Goal: Contribute content: Contribute content

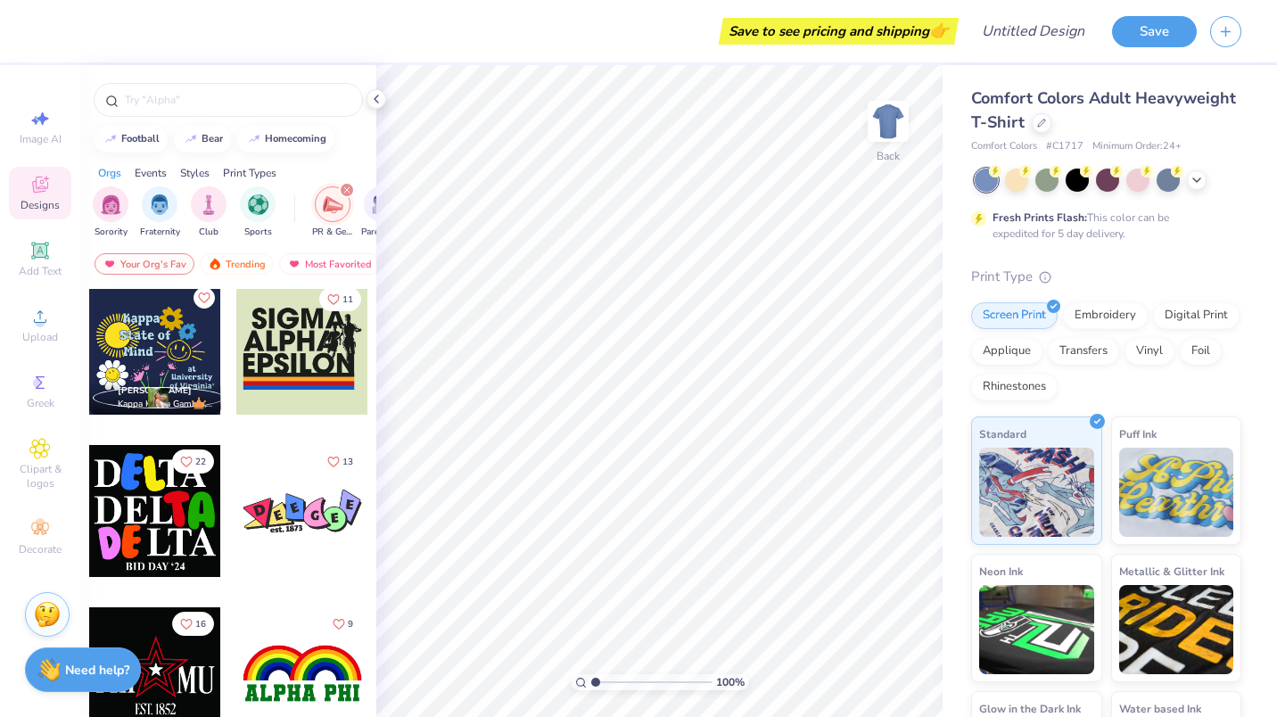
click at [378, 98] on icon at bounding box center [376, 99] width 14 height 14
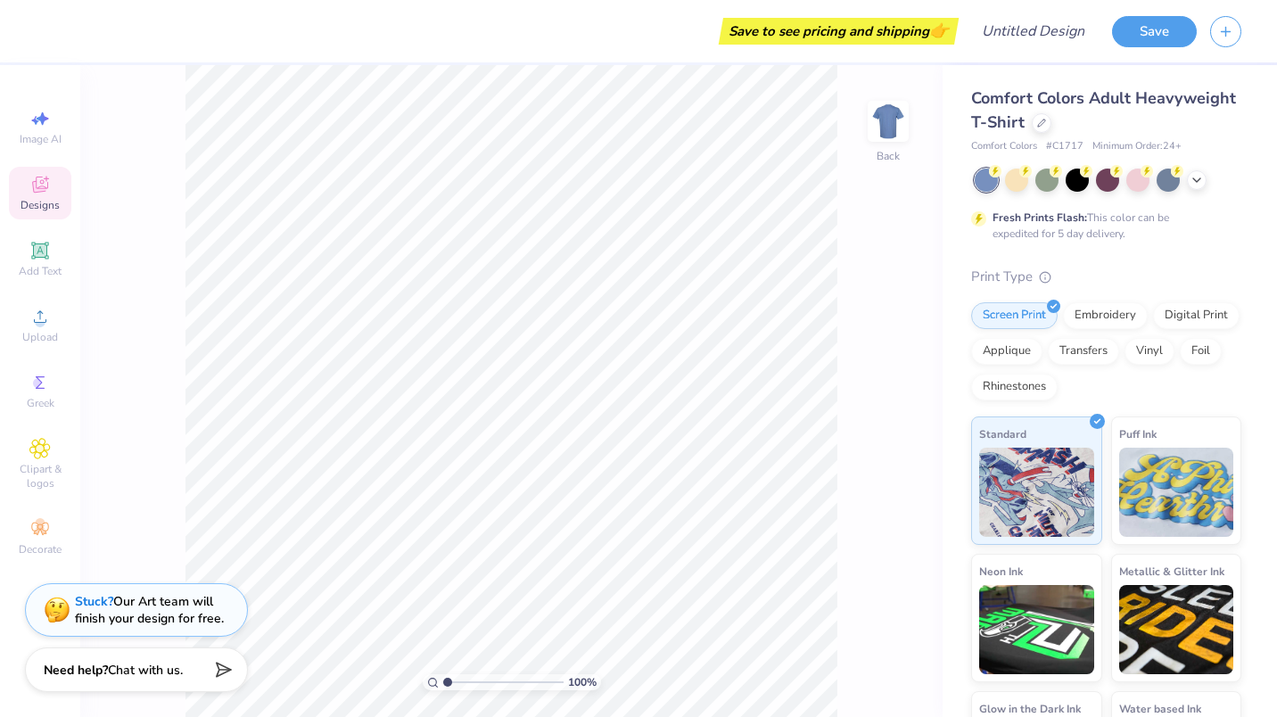
click at [41, 199] on span "Designs" at bounding box center [40, 205] width 39 height 14
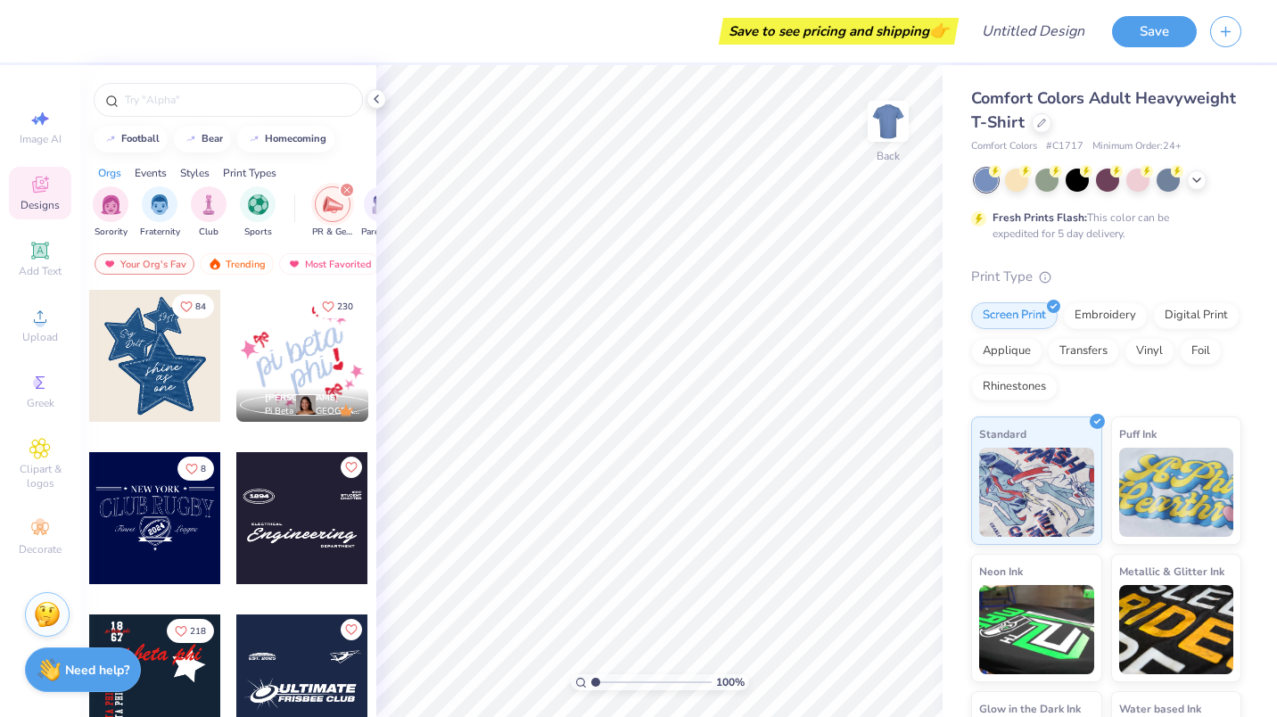
click at [32, 471] on span "Clipart & logos" at bounding box center [40, 476] width 62 height 29
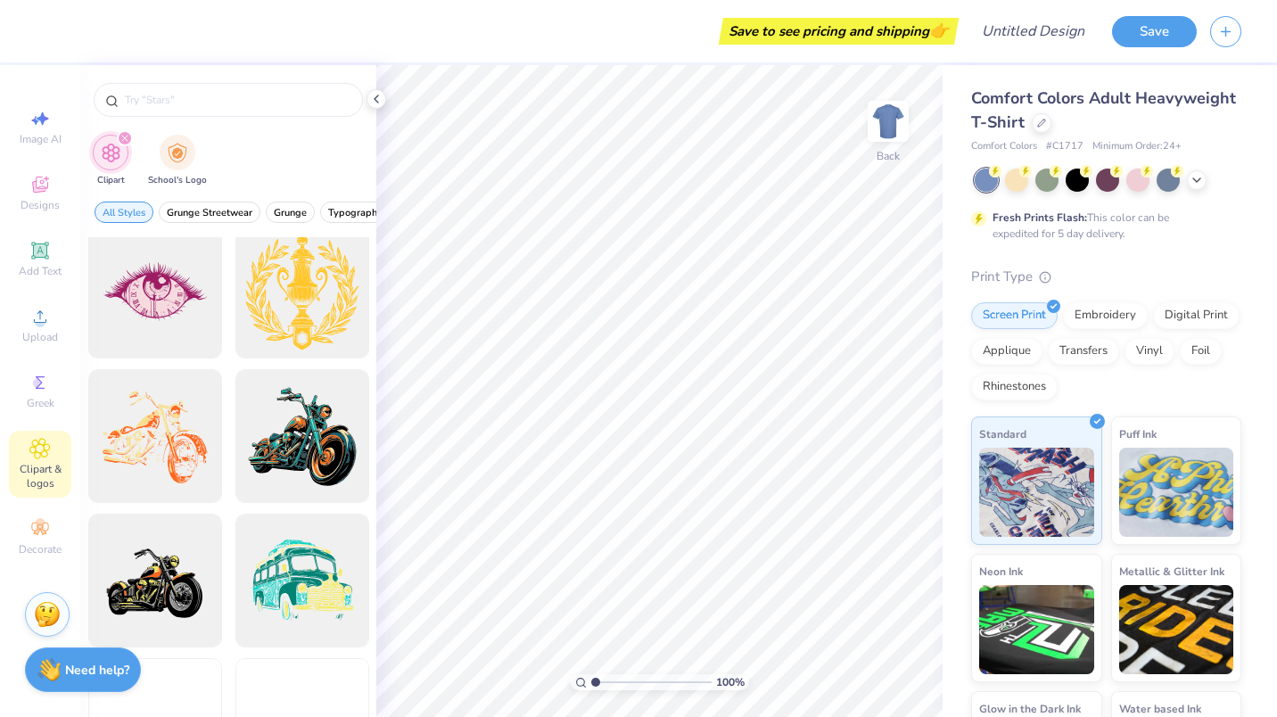
scroll to position [1459, 0]
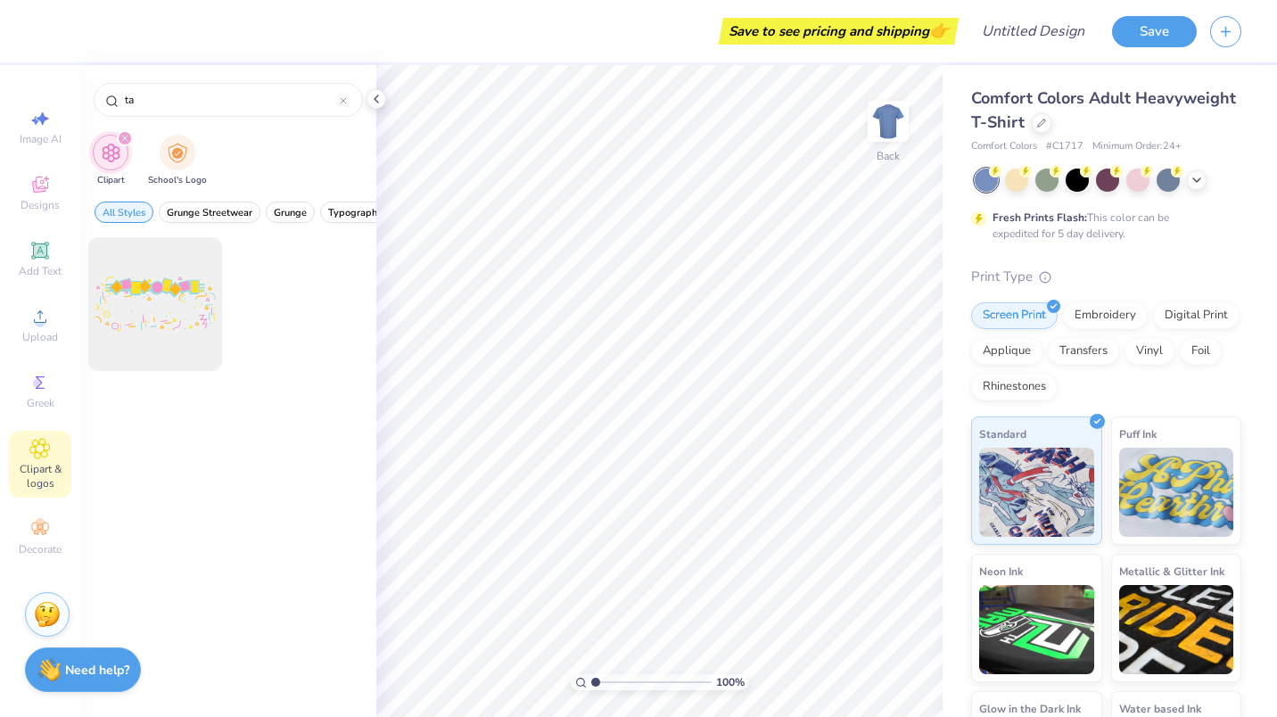
type input "t"
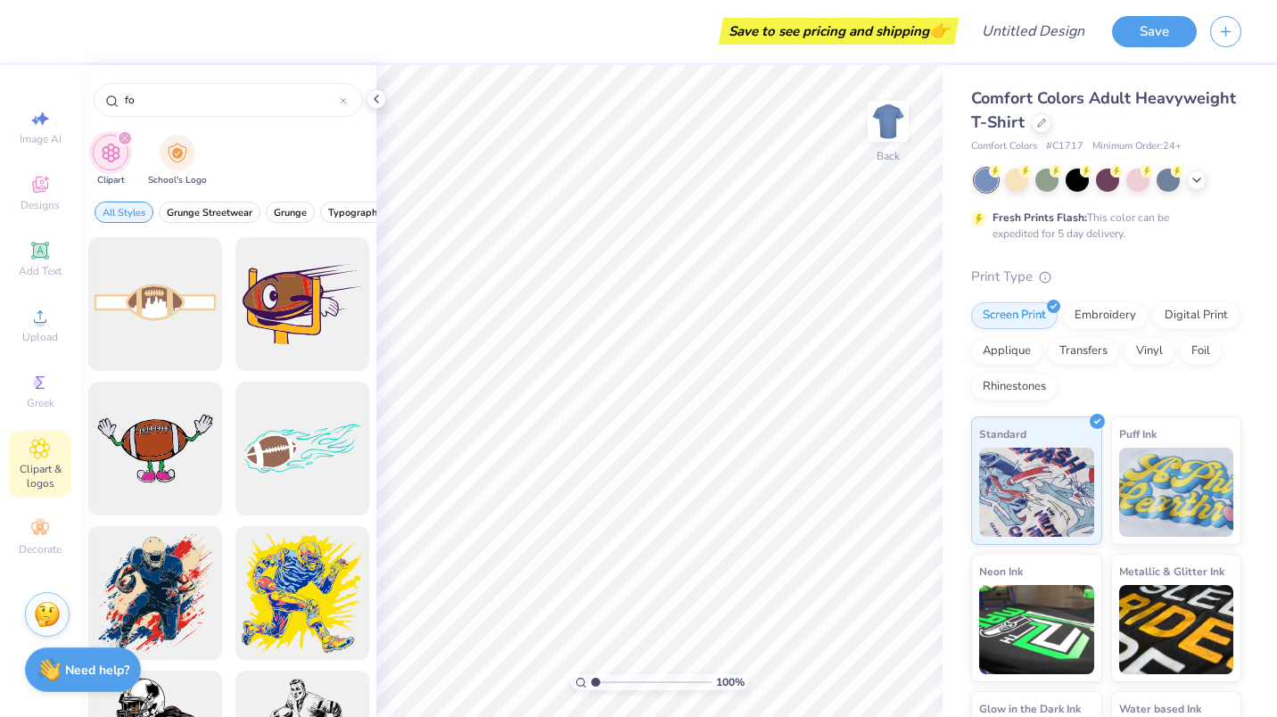
type input "f"
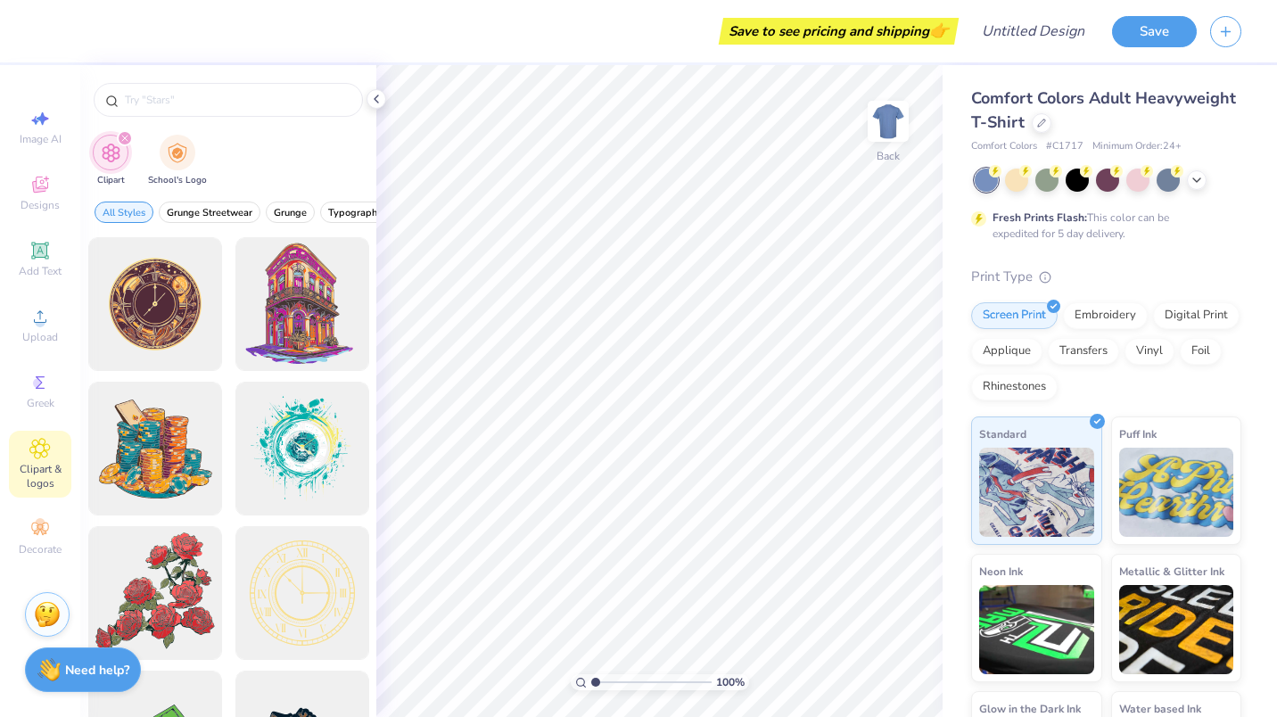
click at [39, 393] on div "Greek" at bounding box center [40, 391] width 62 height 53
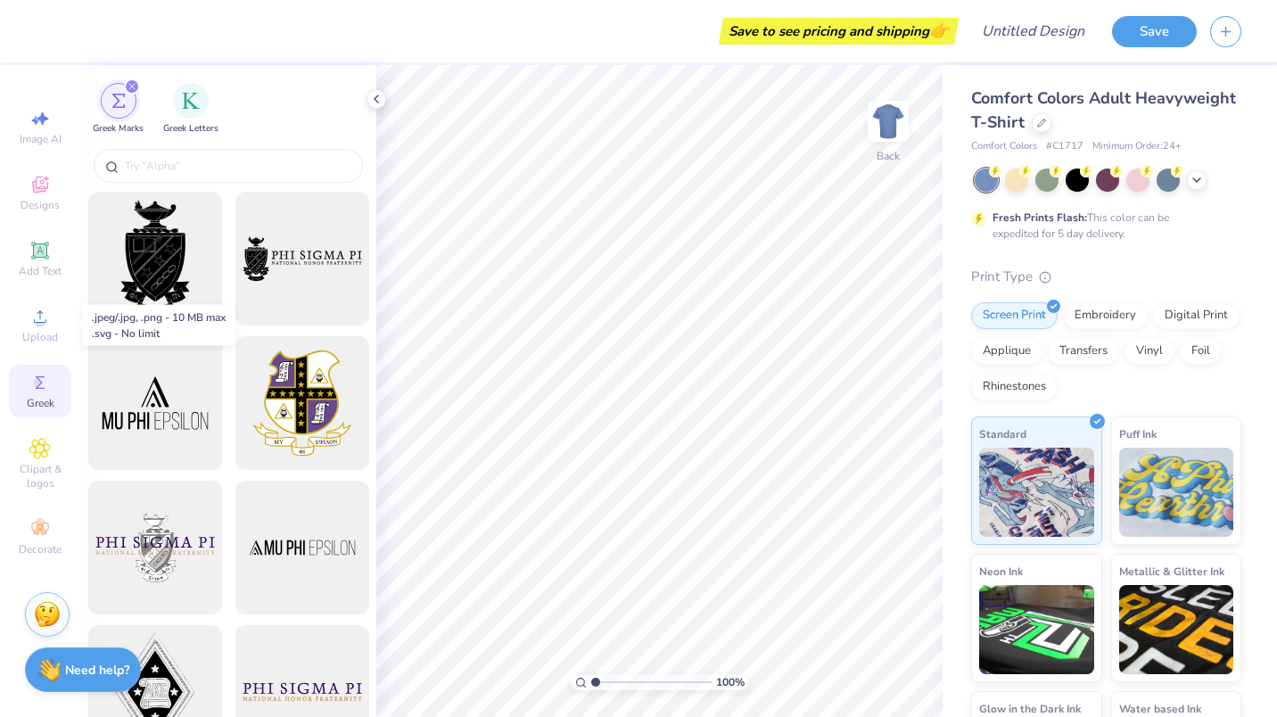
click at [43, 315] on icon at bounding box center [39, 316] width 21 height 21
click at [41, 267] on span "Add Text" at bounding box center [40, 271] width 43 height 14
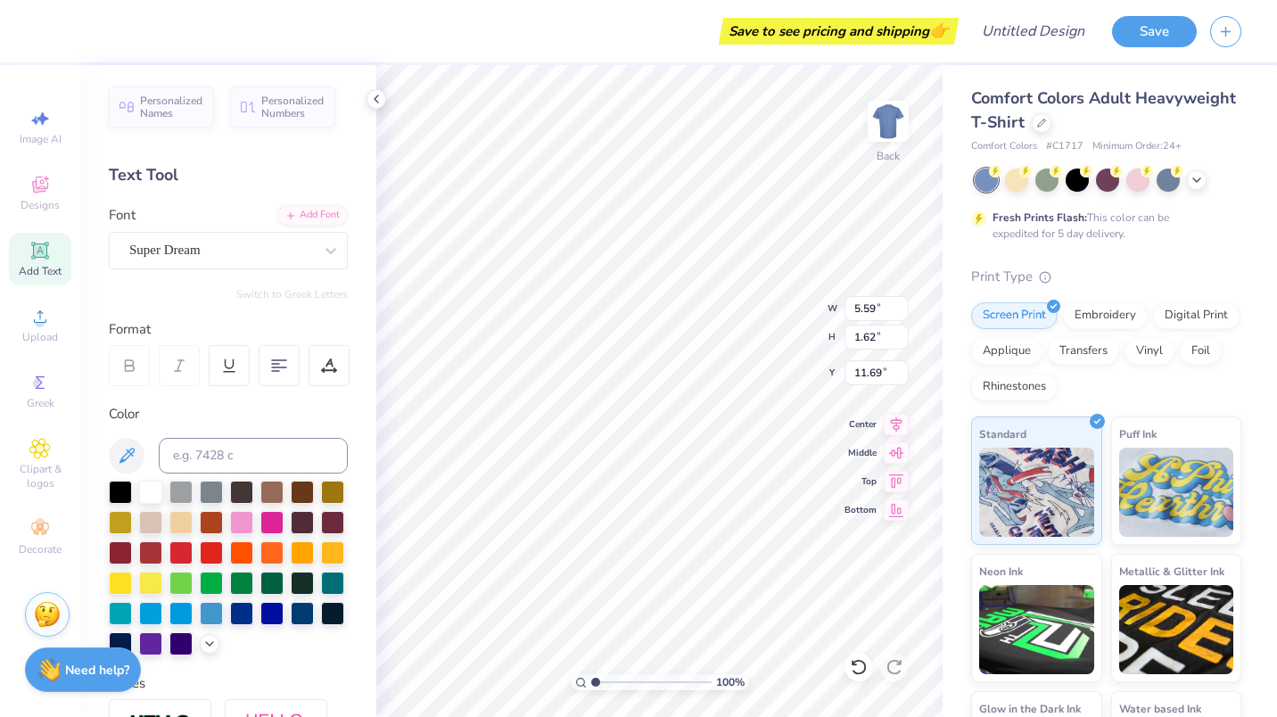
click at [45, 190] on icon at bounding box center [40, 187] width 14 height 12
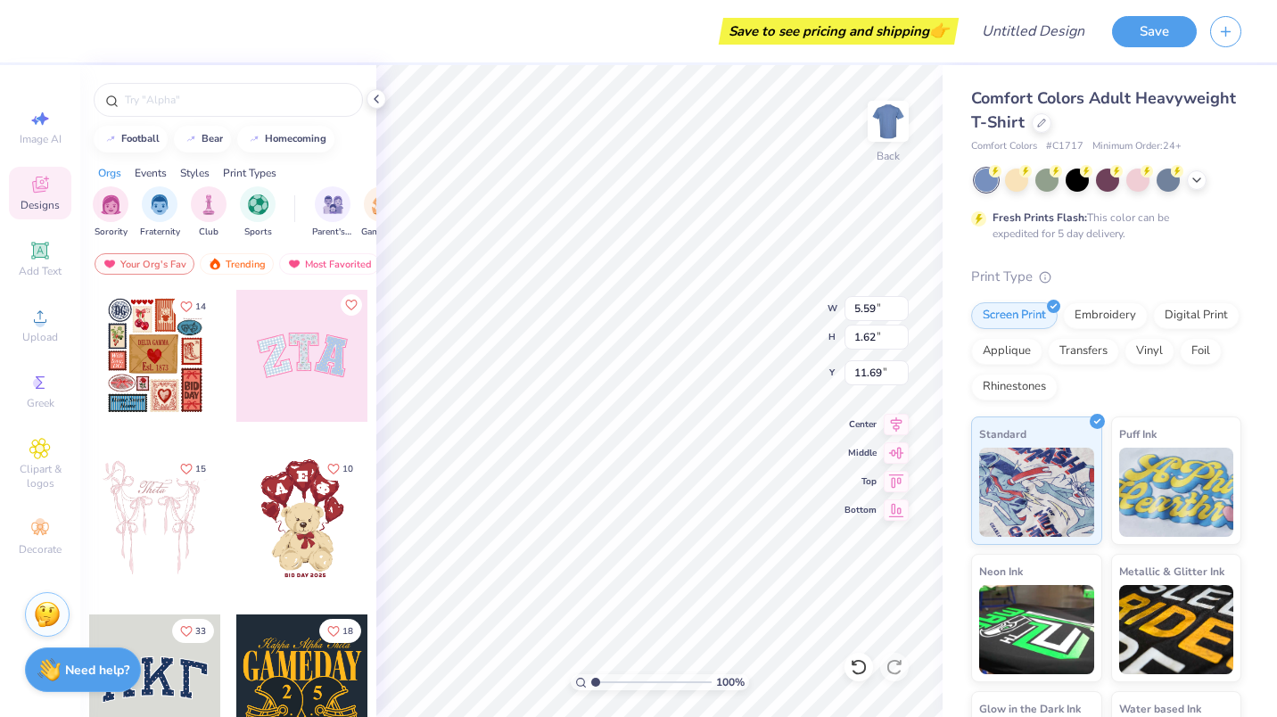
click at [34, 129] on div "Image AI" at bounding box center [40, 127] width 62 height 53
select select "4"
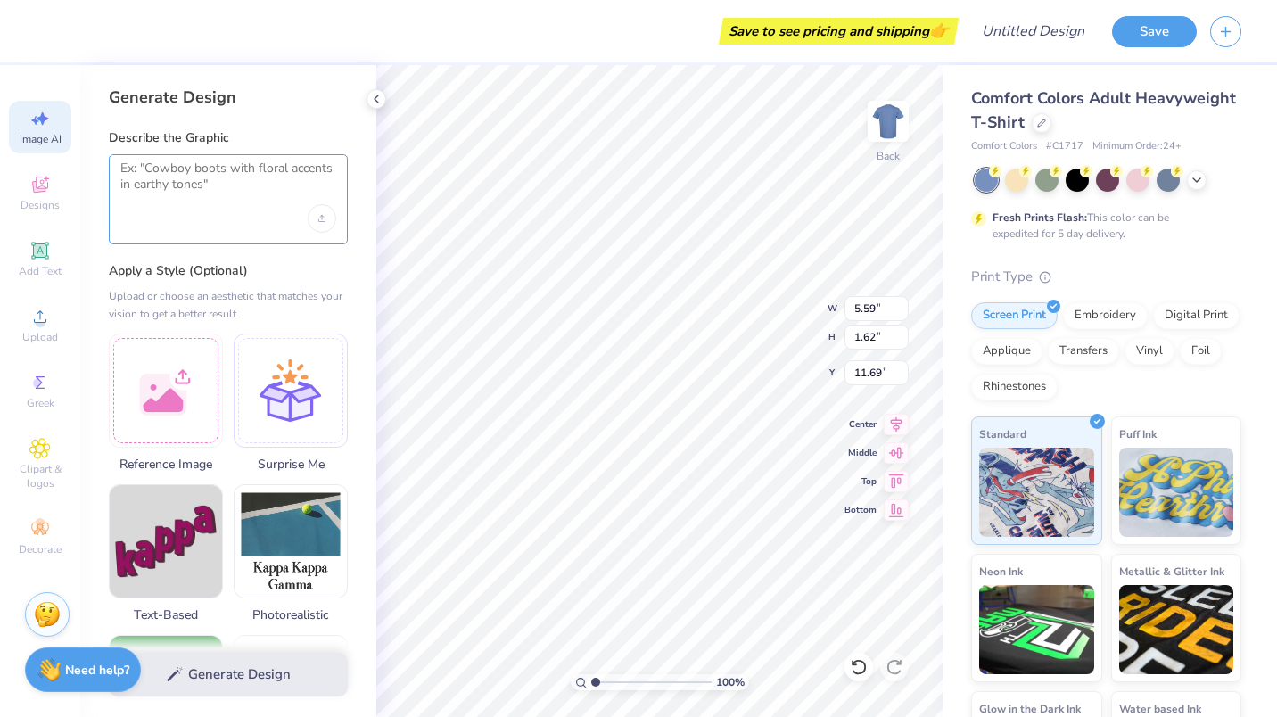
click at [145, 164] on textarea at bounding box center [228, 182] width 216 height 45
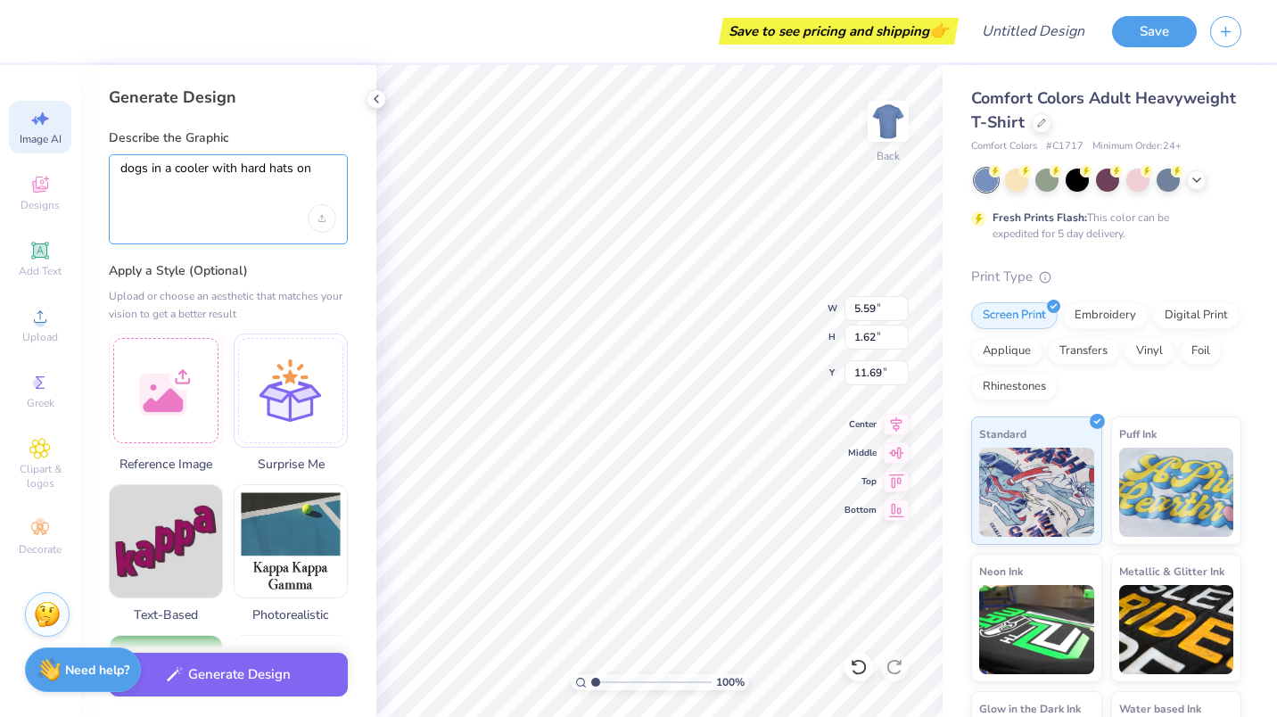
type textarea "dogs in a cooler with hard hats on"
click at [257, 666] on button "Generate Design" at bounding box center [228, 675] width 239 height 44
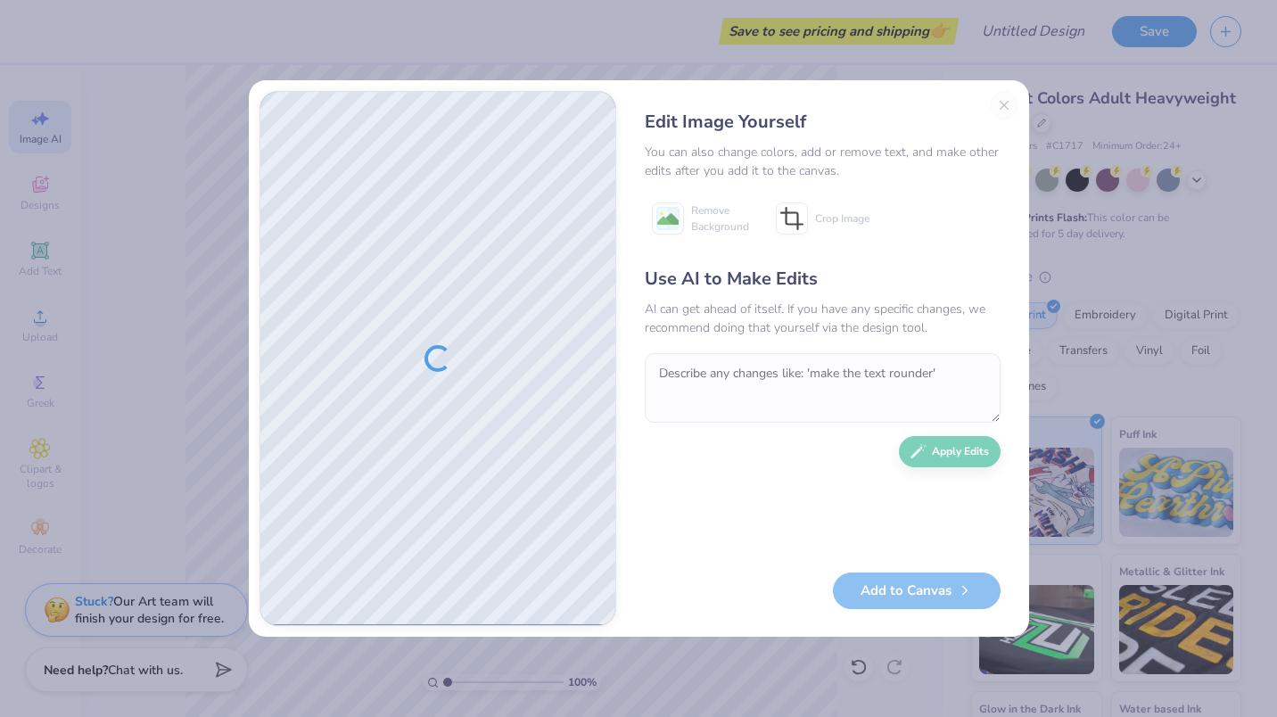
click at [1009, 97] on div "Edit Image Yourself You can also change colors, add or remove text, and make ot…" at bounding box center [822, 358] width 391 height 535
click at [1006, 108] on div "Edit Image Yourself You can also change colors, add or remove text, and make ot…" at bounding box center [822, 358] width 391 height 535
click at [1003, 106] on div "Edit Image Yourself You can also change colors, add or remove text, and make ot…" at bounding box center [822, 358] width 391 height 535
